Goal: Task Accomplishment & Management: Manage account settings

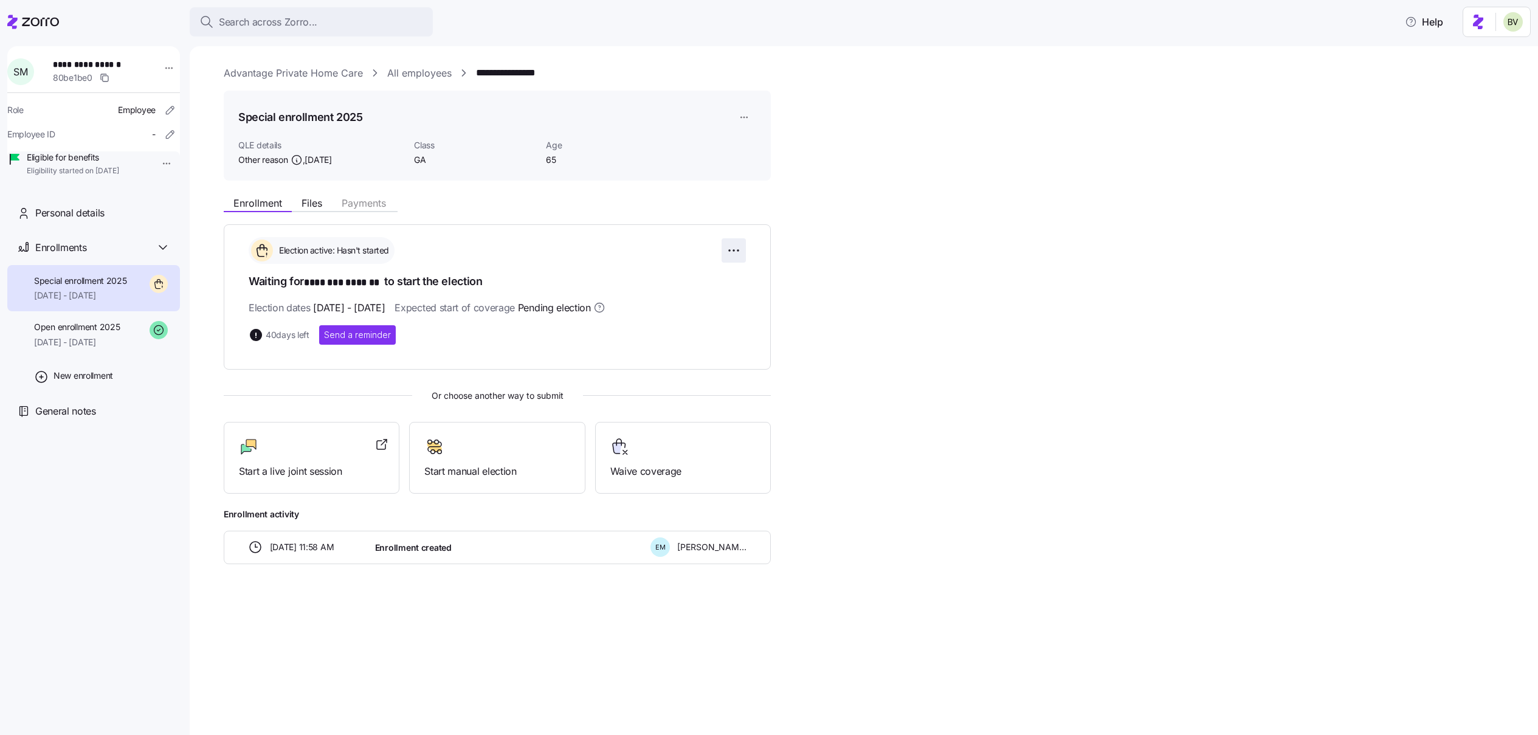
click at [737, 253] on html "**********" at bounding box center [769, 364] width 1538 height 728
click at [697, 284] on div "Change election window" at bounding box center [667, 280] width 143 height 19
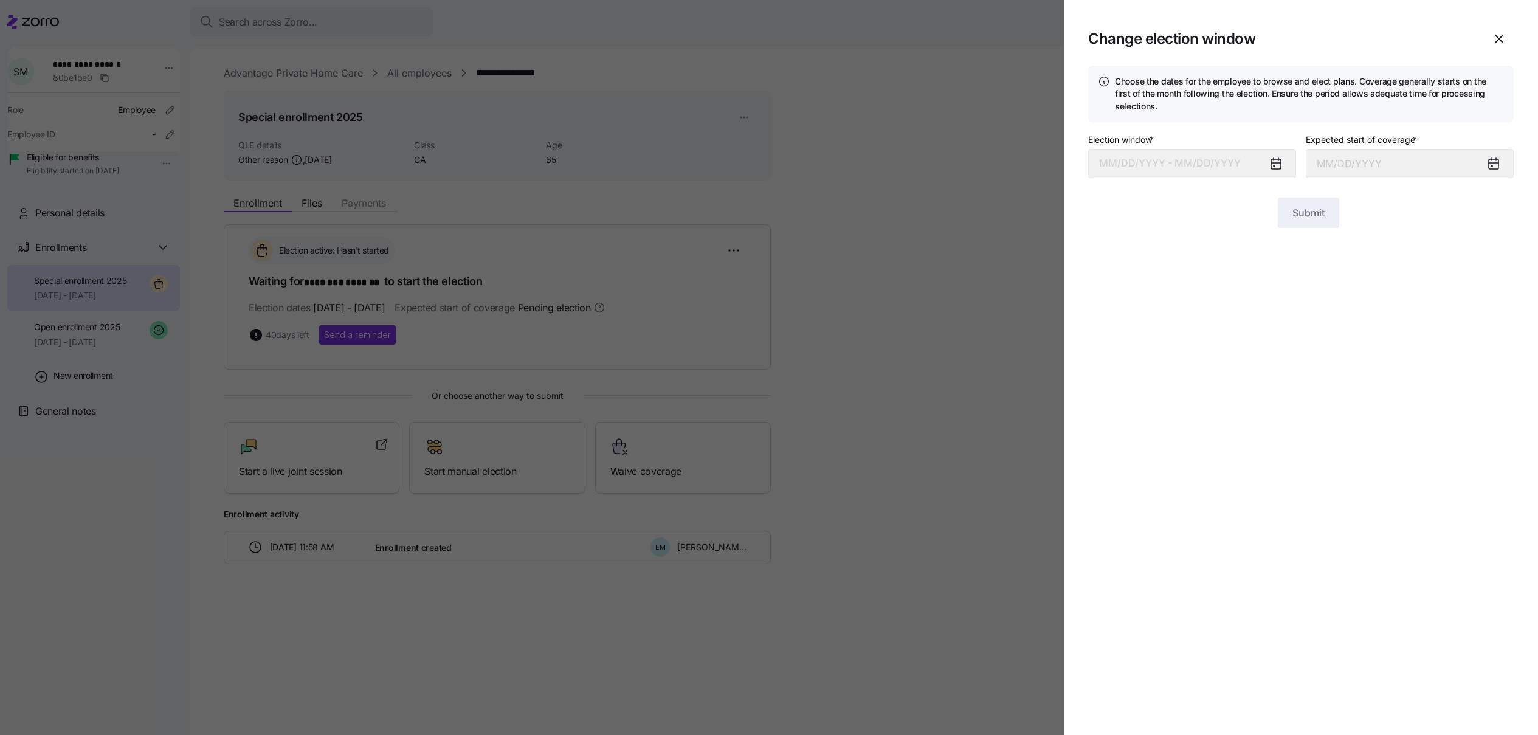
type input "[DATE]"
click at [1151, 169] on button "[DATE] – [DATE]" at bounding box center [1192, 163] width 208 height 29
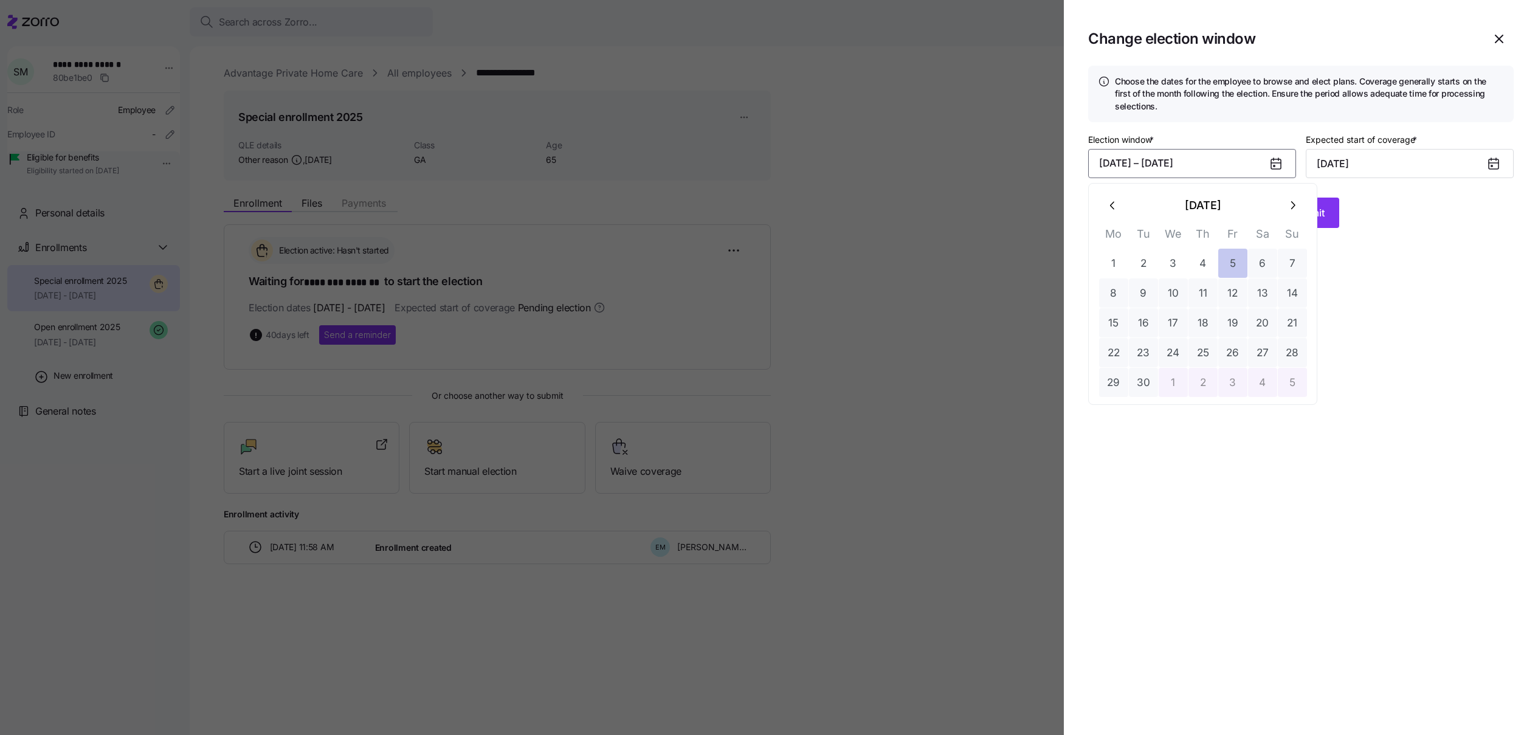
click at [1239, 267] on button "5" at bounding box center [1232, 263] width 29 height 29
click at [1180, 350] on button "24" at bounding box center [1173, 352] width 29 height 29
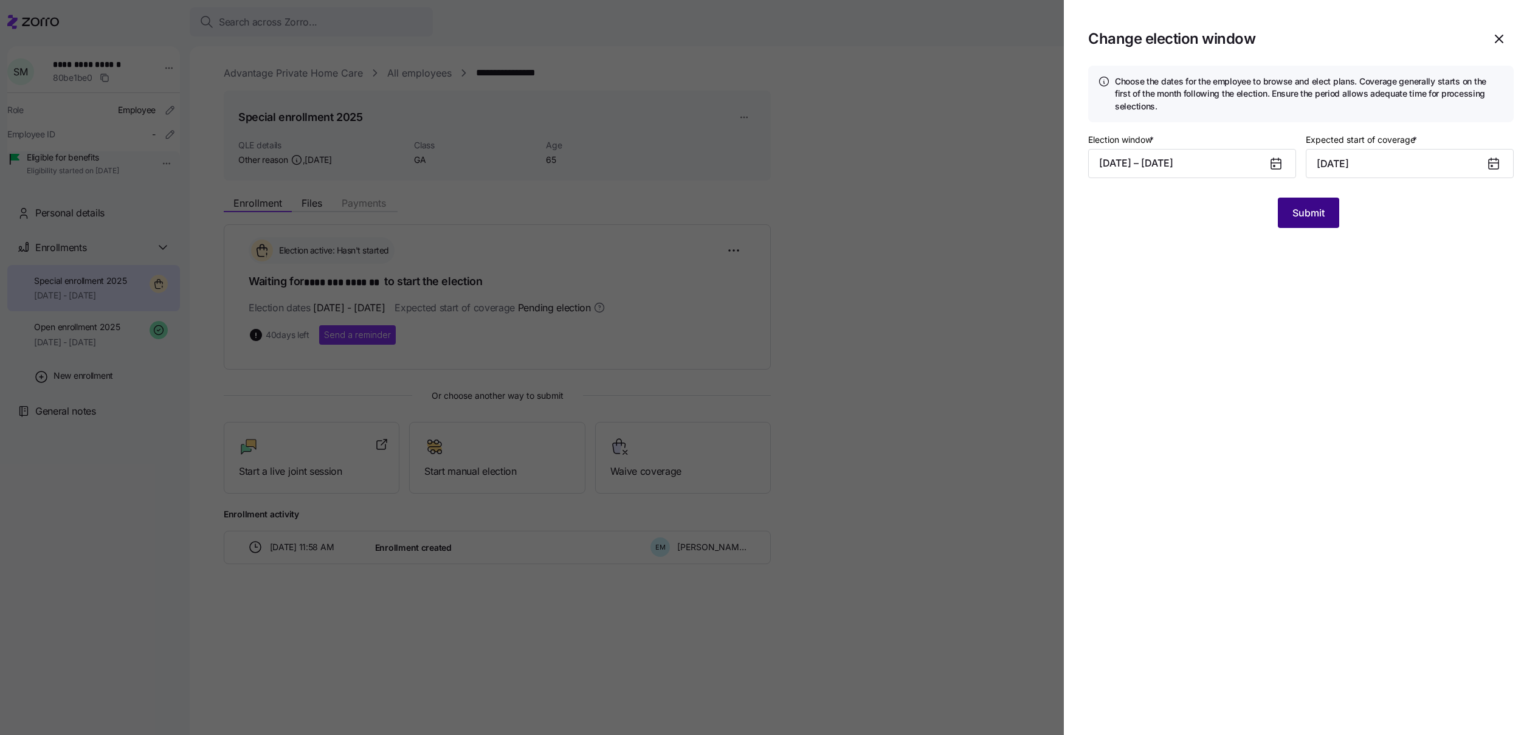
click at [1305, 220] on button "Submit" at bounding box center [1308, 213] width 61 height 30
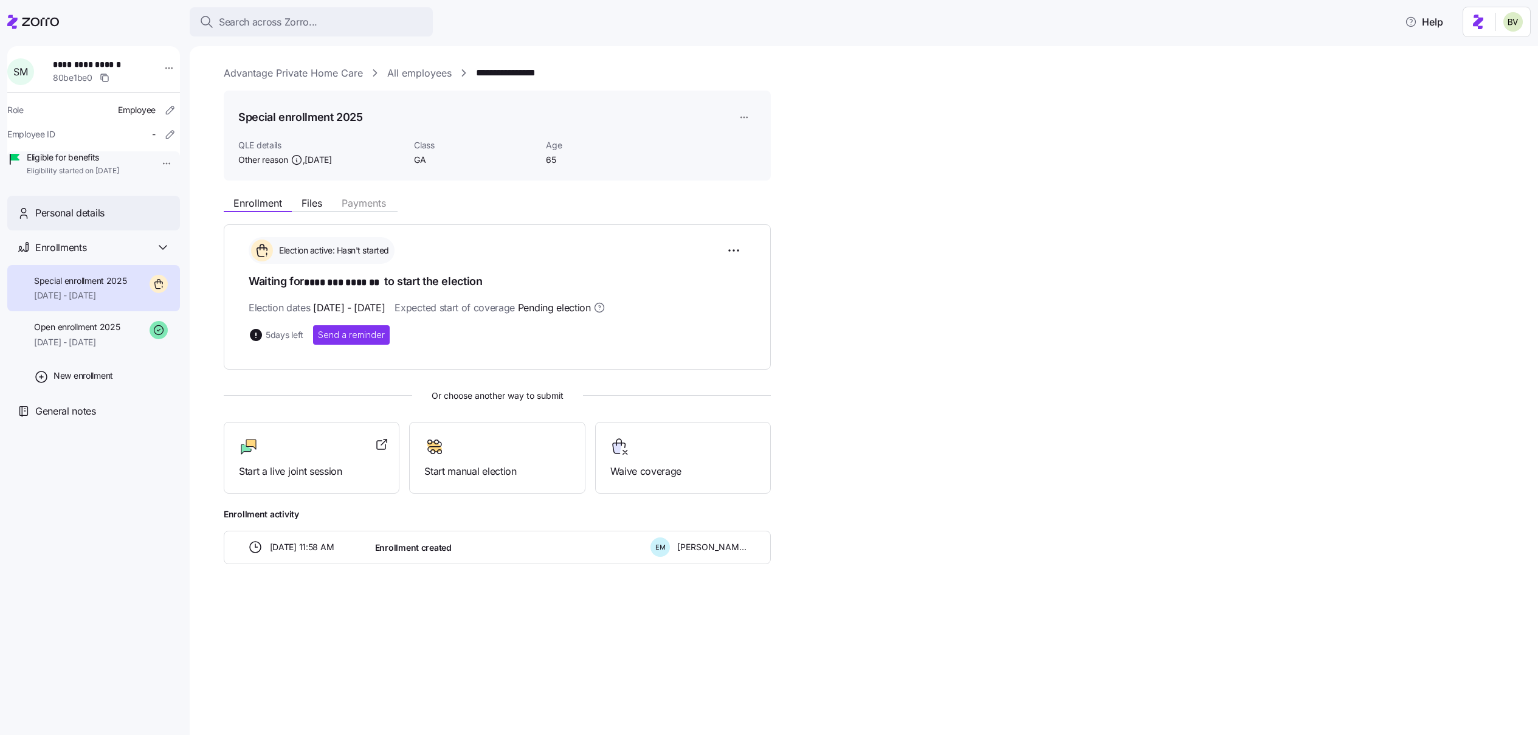
click at [86, 221] on span "Personal details" at bounding box center [69, 212] width 69 height 15
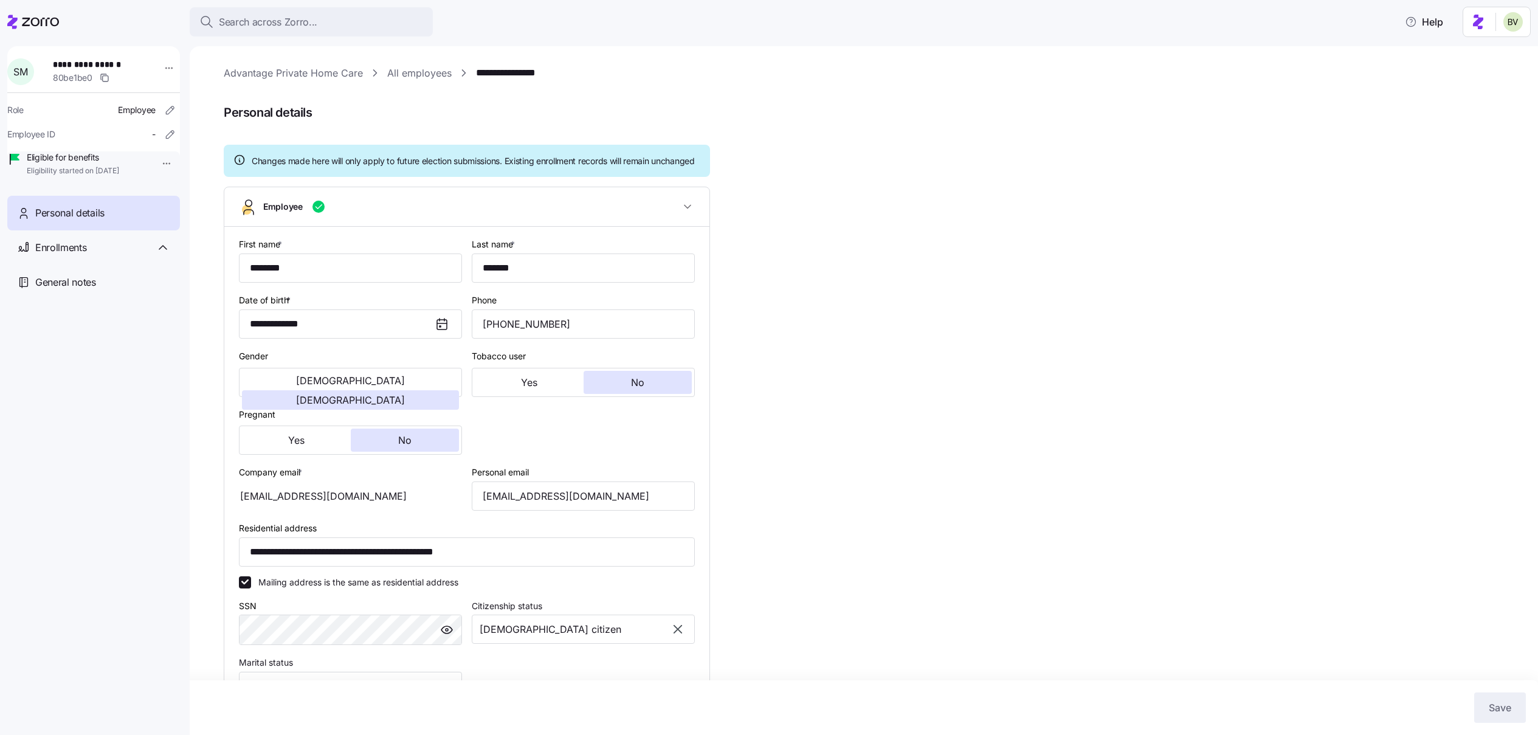
type input "GA"
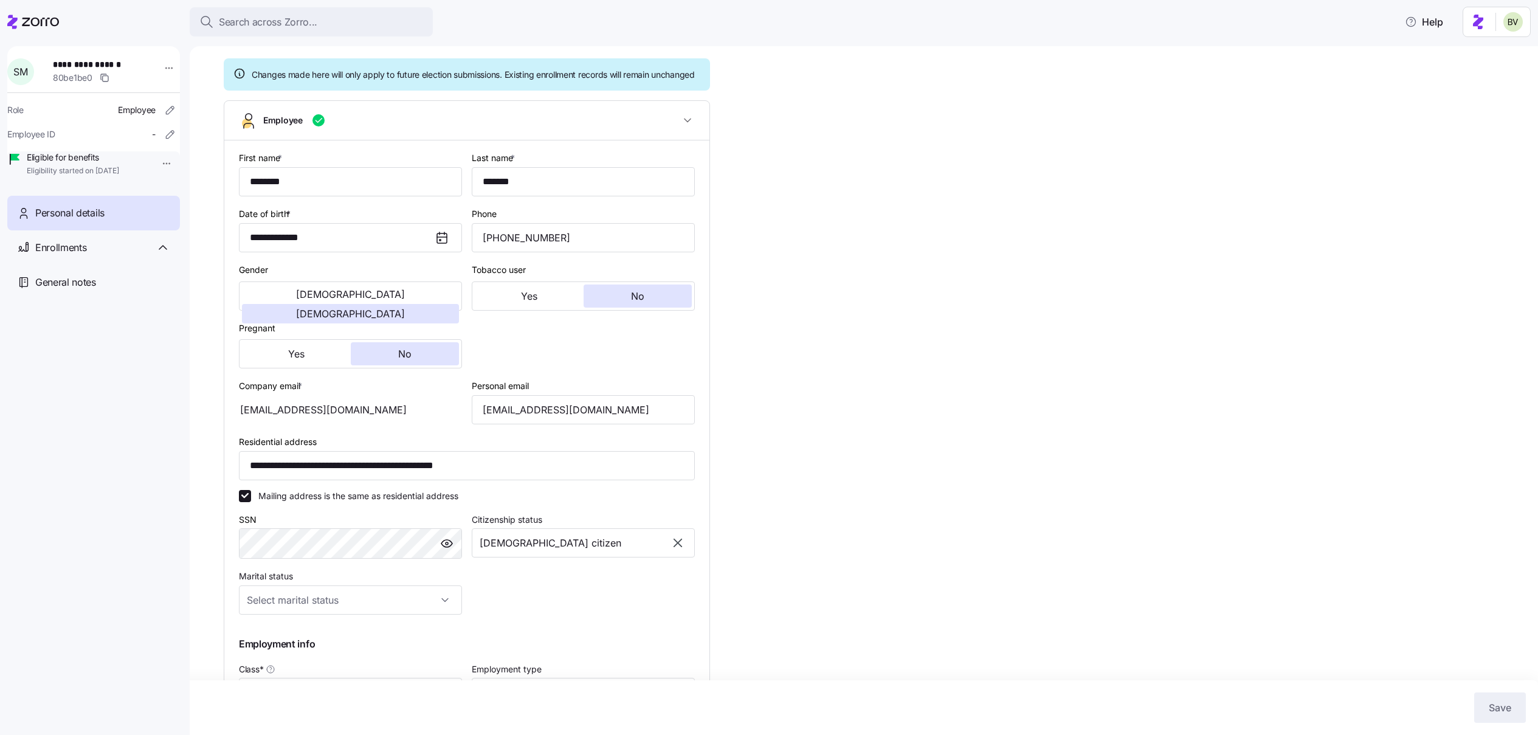
scroll to position [88, 0]
drag, startPoint x: 621, startPoint y: 423, endPoint x: 476, endPoint y: 419, distance: 144.7
click at [476, 419] on input "[EMAIL_ADDRESS][DOMAIN_NAME]" at bounding box center [583, 408] width 223 height 29
